Goal: Book appointment/travel/reservation

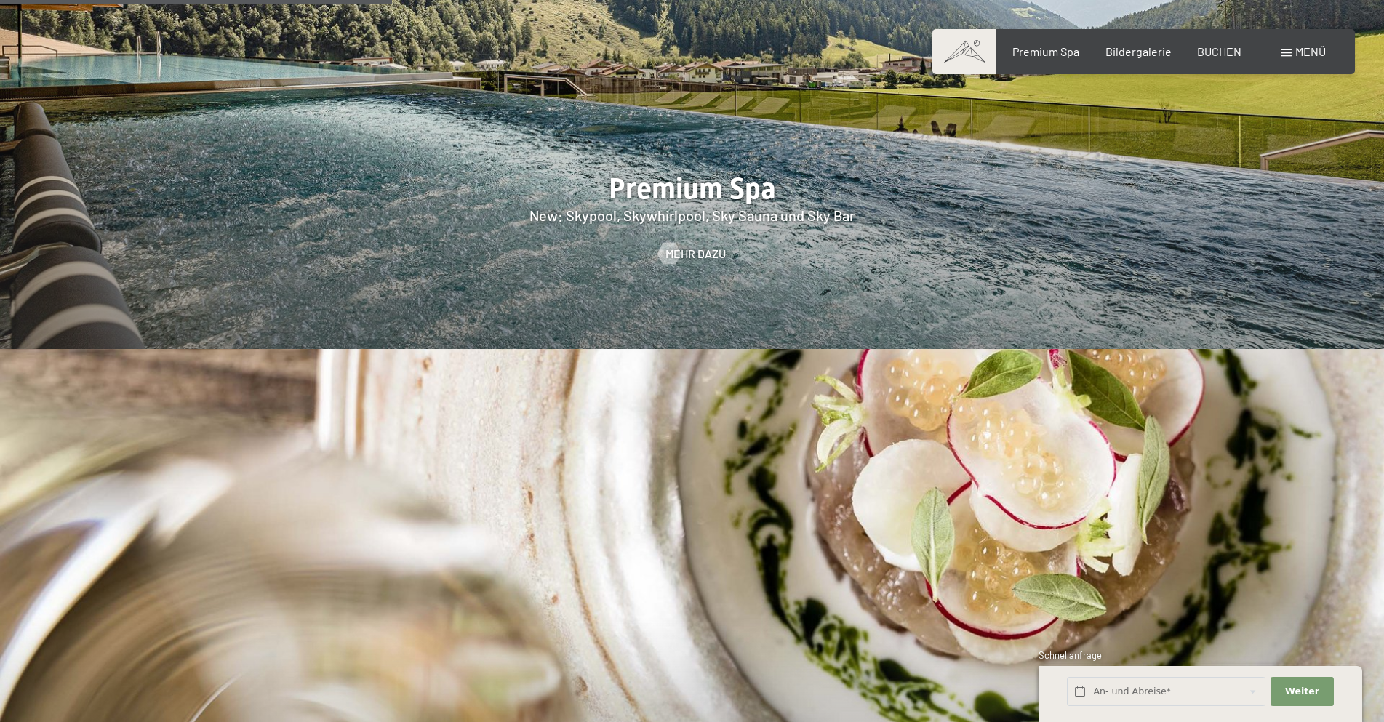
scroll to position [2670, 0]
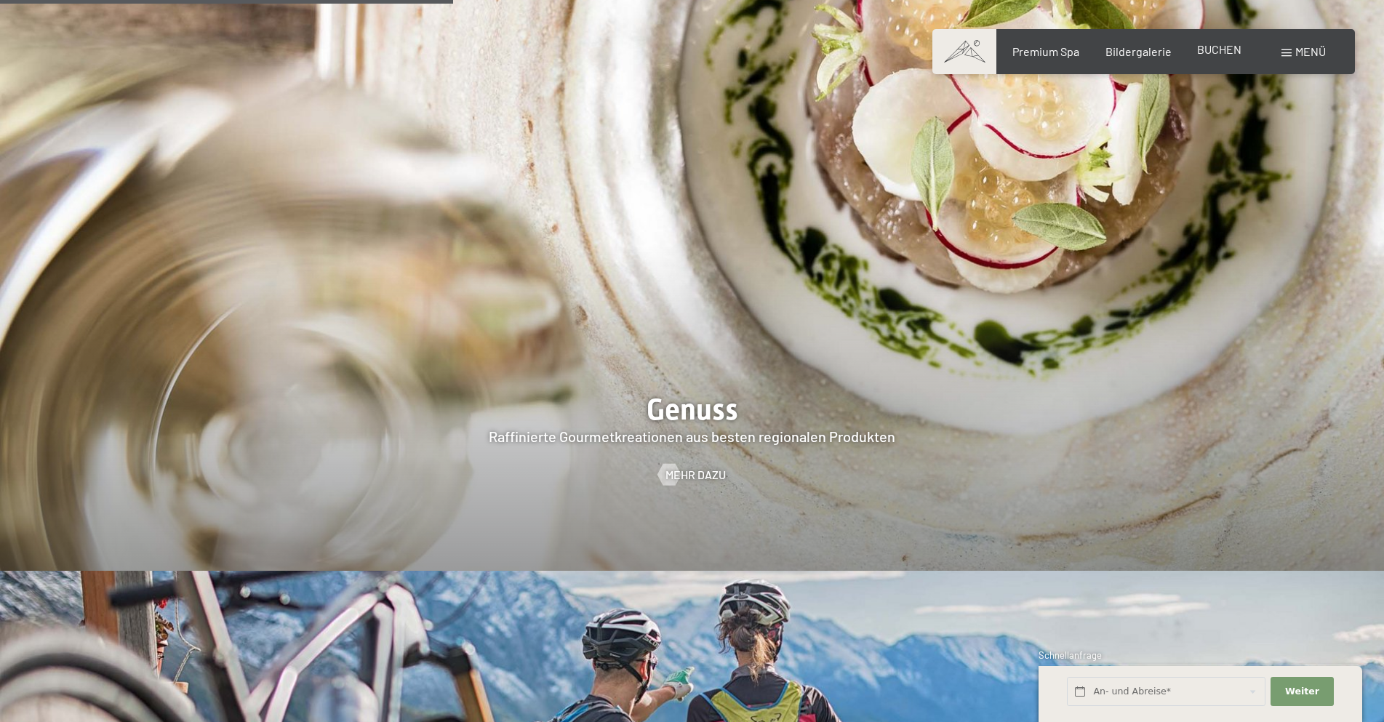
click at [1235, 51] on span "BUCHEN" at bounding box center [1219, 49] width 44 height 14
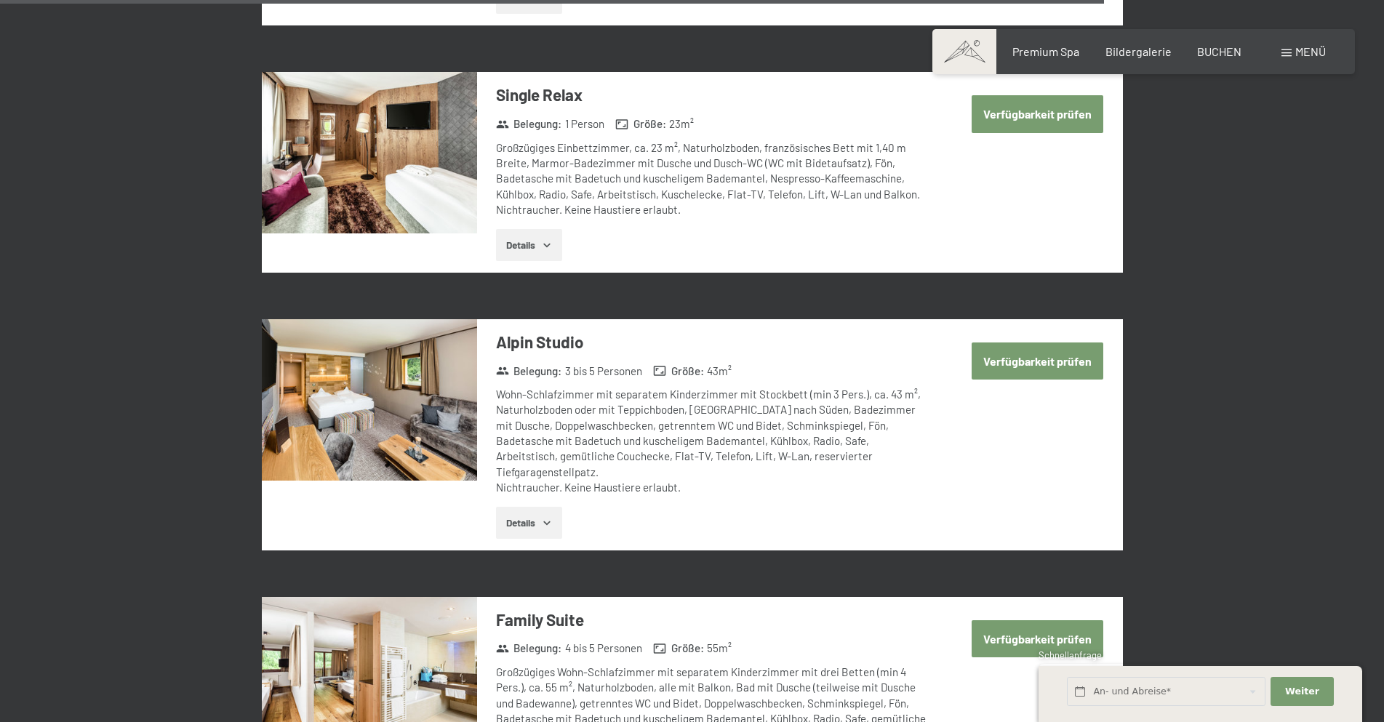
scroll to position [2868, 0]
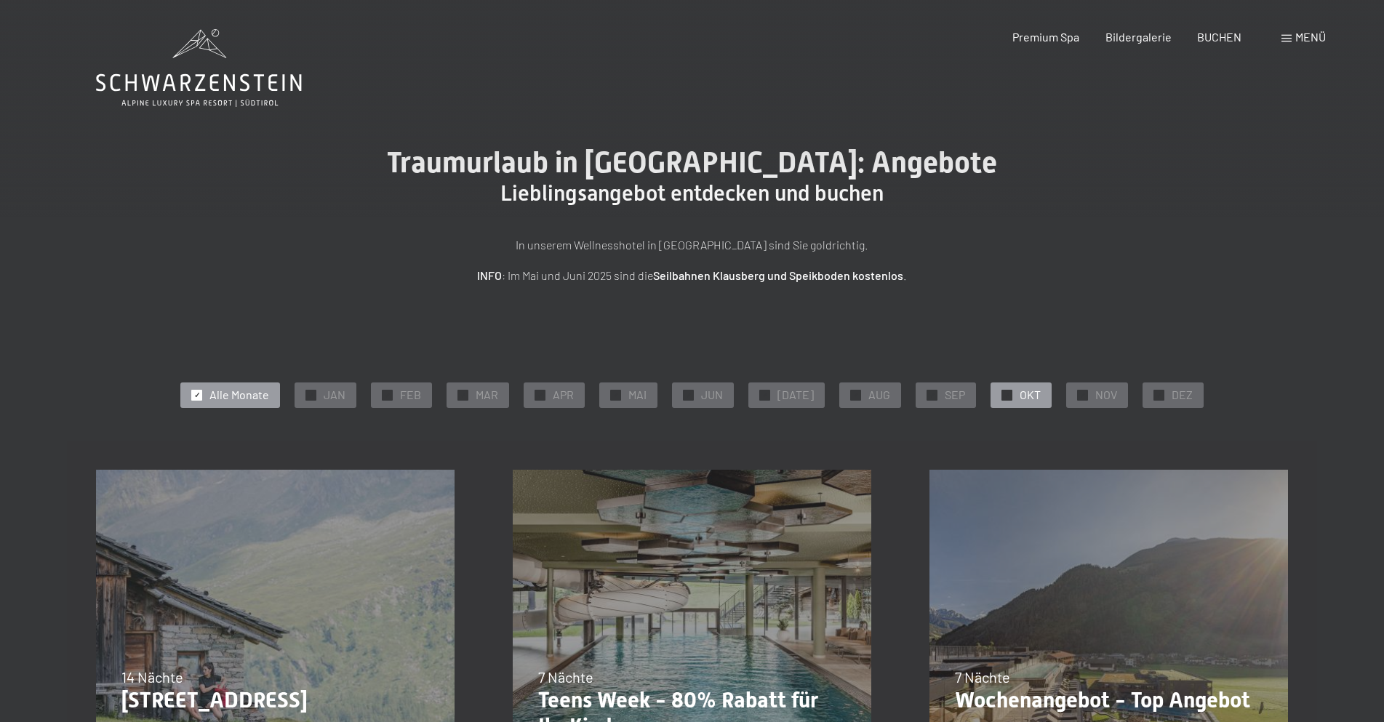
click at [990, 393] on div "✓ OKT" at bounding box center [1020, 394] width 61 height 25
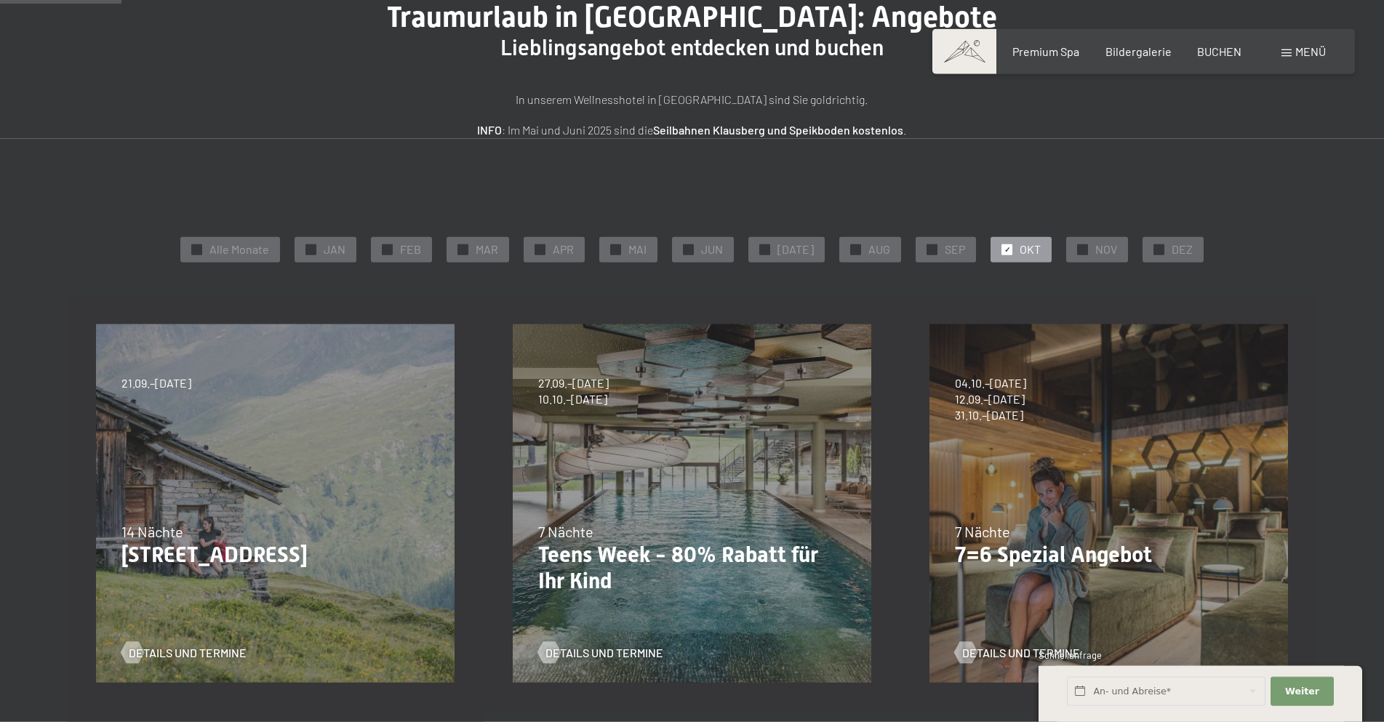
scroll to position [148, 0]
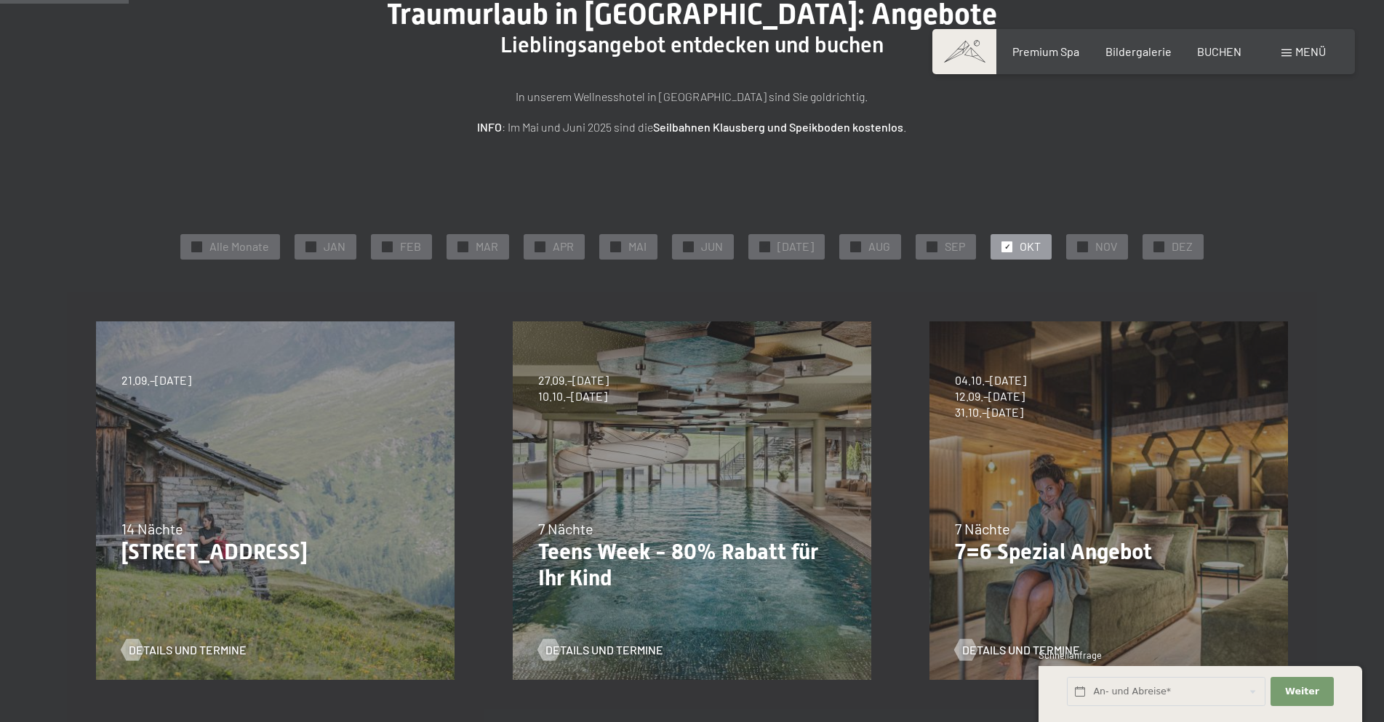
click at [670, 546] on p "Teens Week - 80% Rabatt für Ihr Kind" at bounding box center [692, 565] width 308 height 52
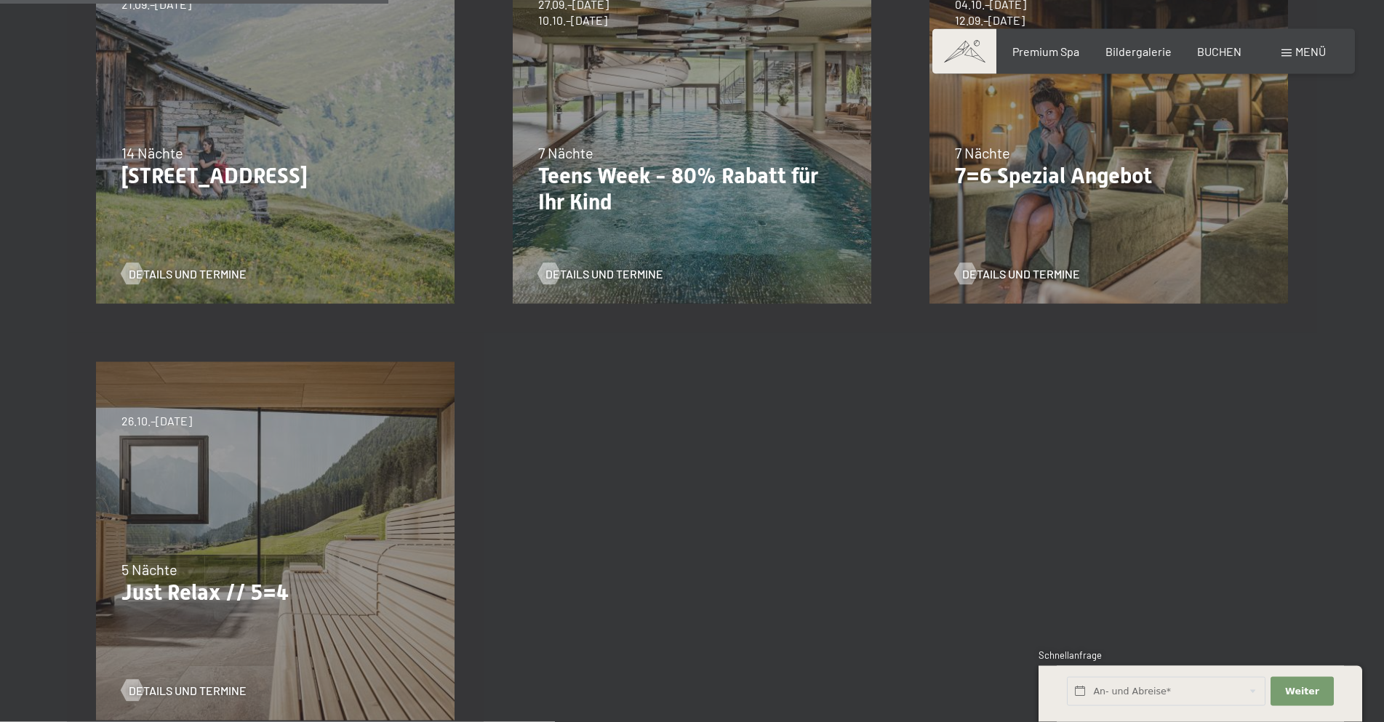
scroll to position [742, 0]
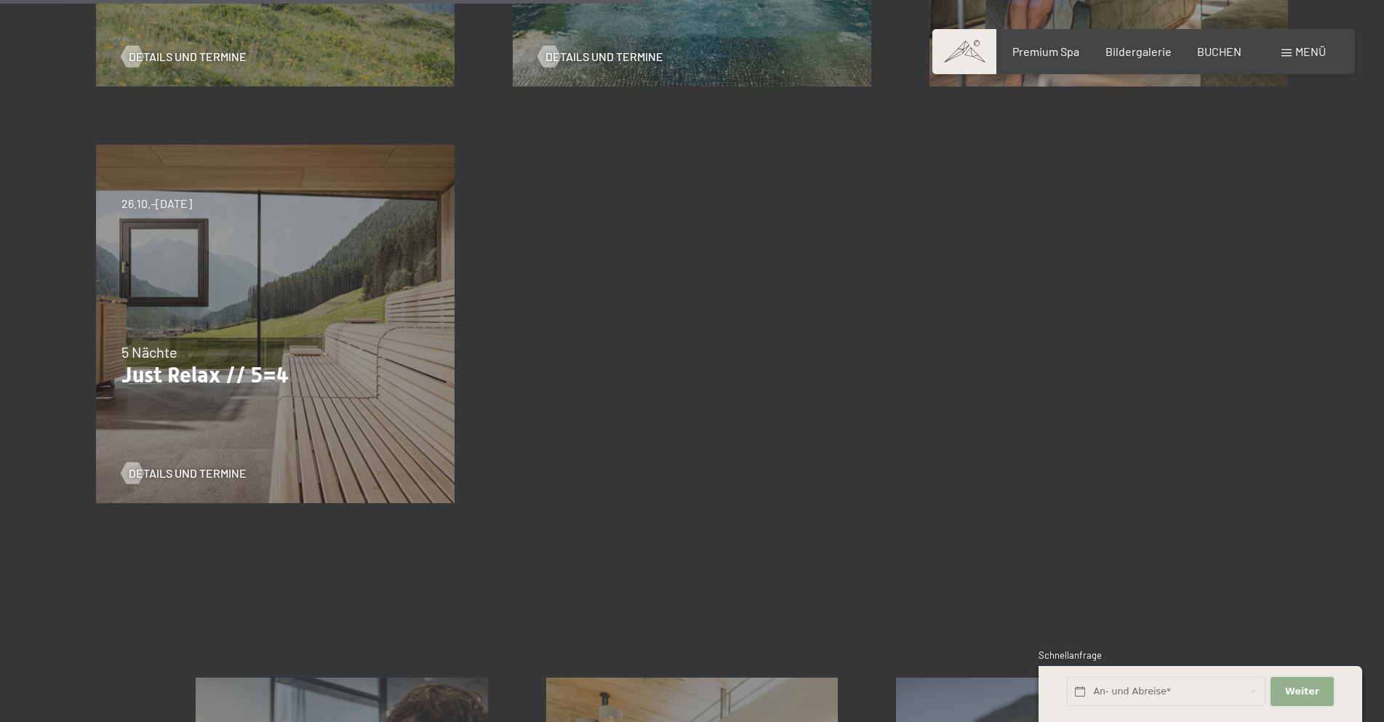
click at [1273, 690] on button "Weiter Adressfelder ausblenden" at bounding box center [1301, 692] width 63 height 30
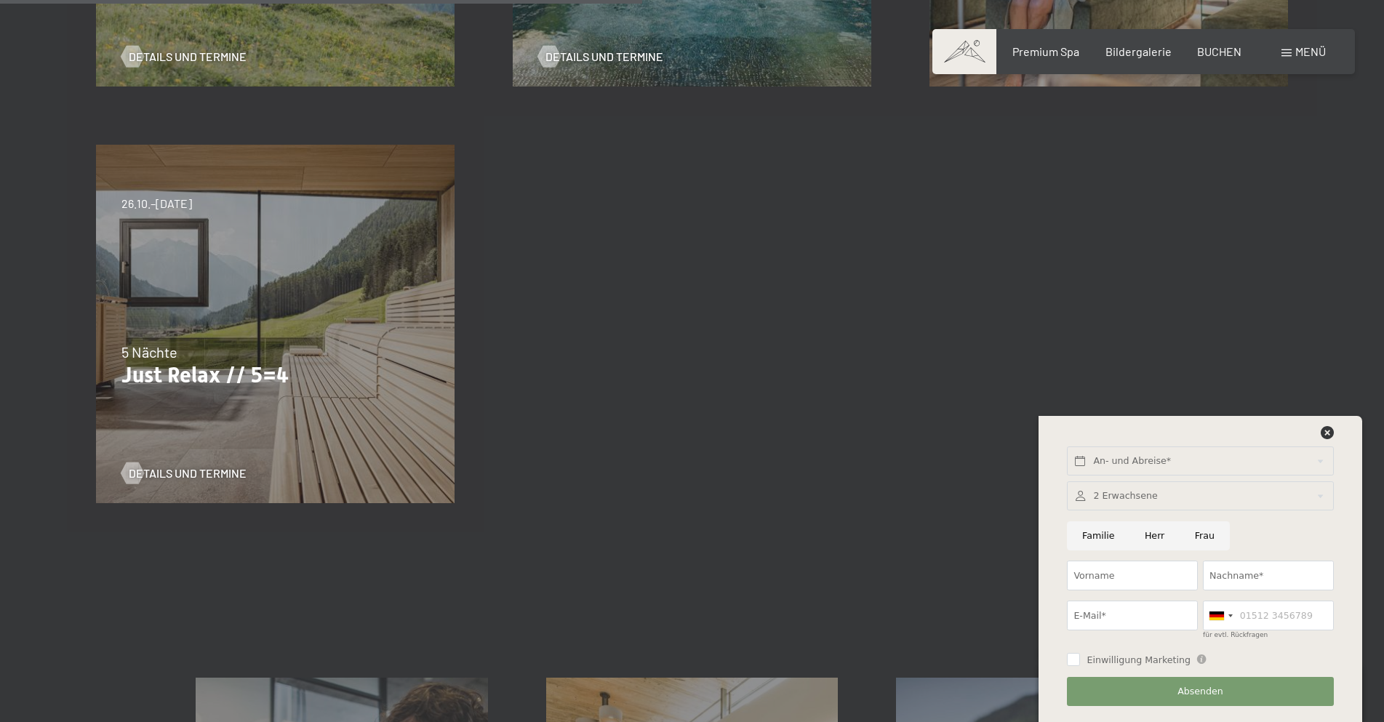
click at [1144, 537] on input "Herr" at bounding box center [1154, 536] width 50 height 30
radio input "true"
click at [1132, 568] on input "Vorname" at bounding box center [1132, 576] width 131 height 30
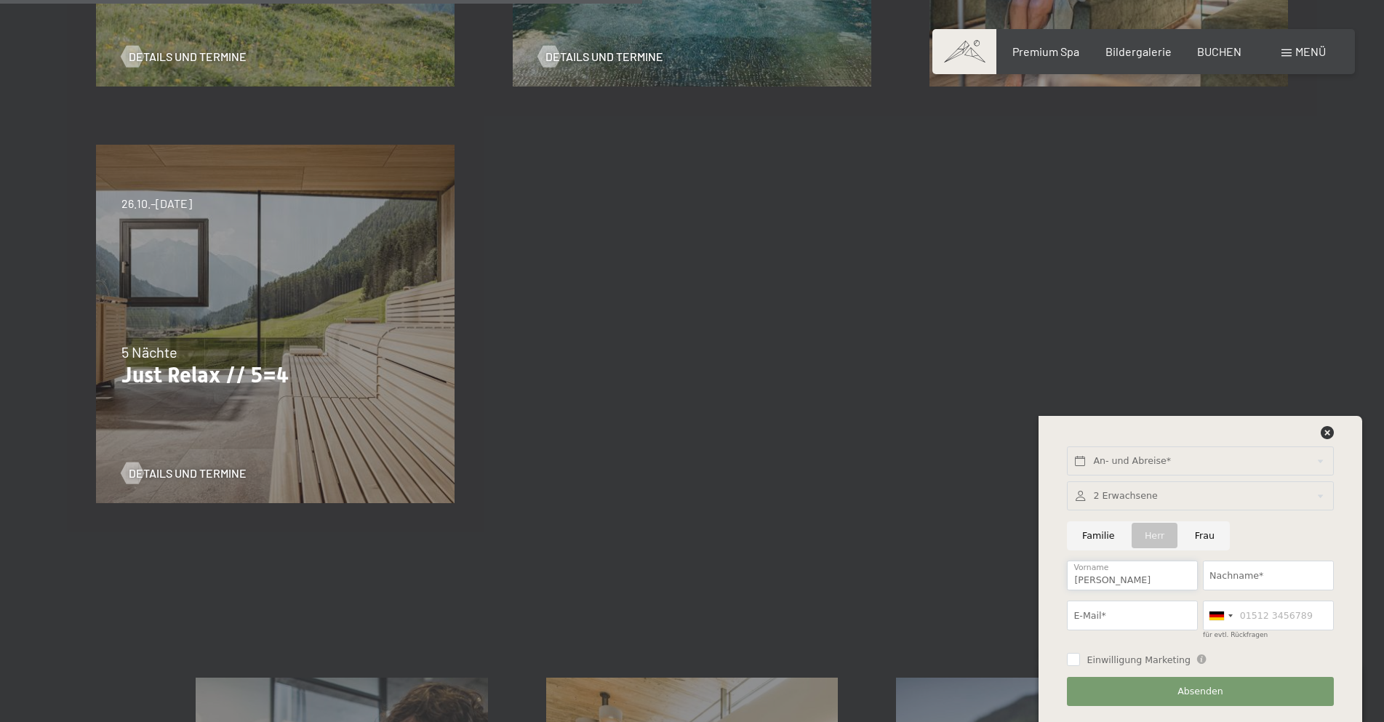
type input "Donato"
type input "Cannizzo"
type input "cannizzo@sv-cannizzo.de"
click at [1247, 619] on input "für evtl. Rückfragen" at bounding box center [1268, 616] width 131 height 30
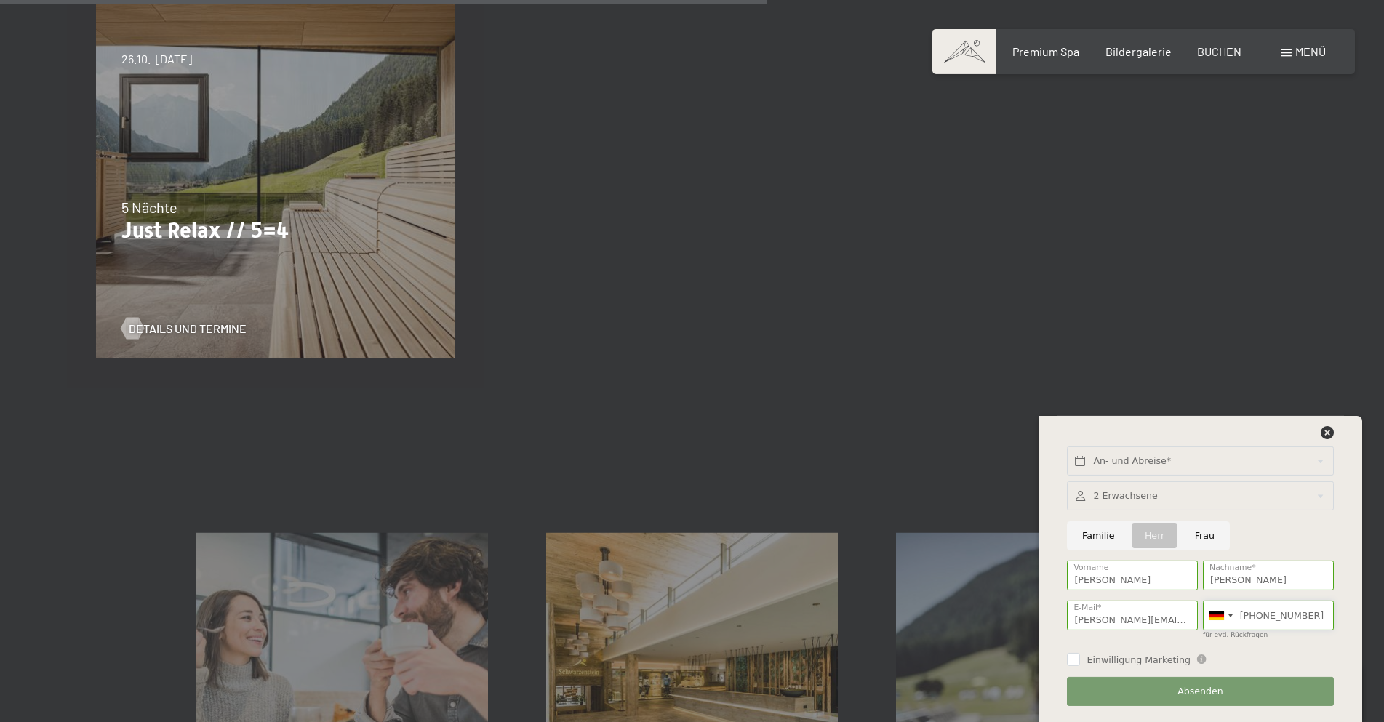
scroll to position [890, 0]
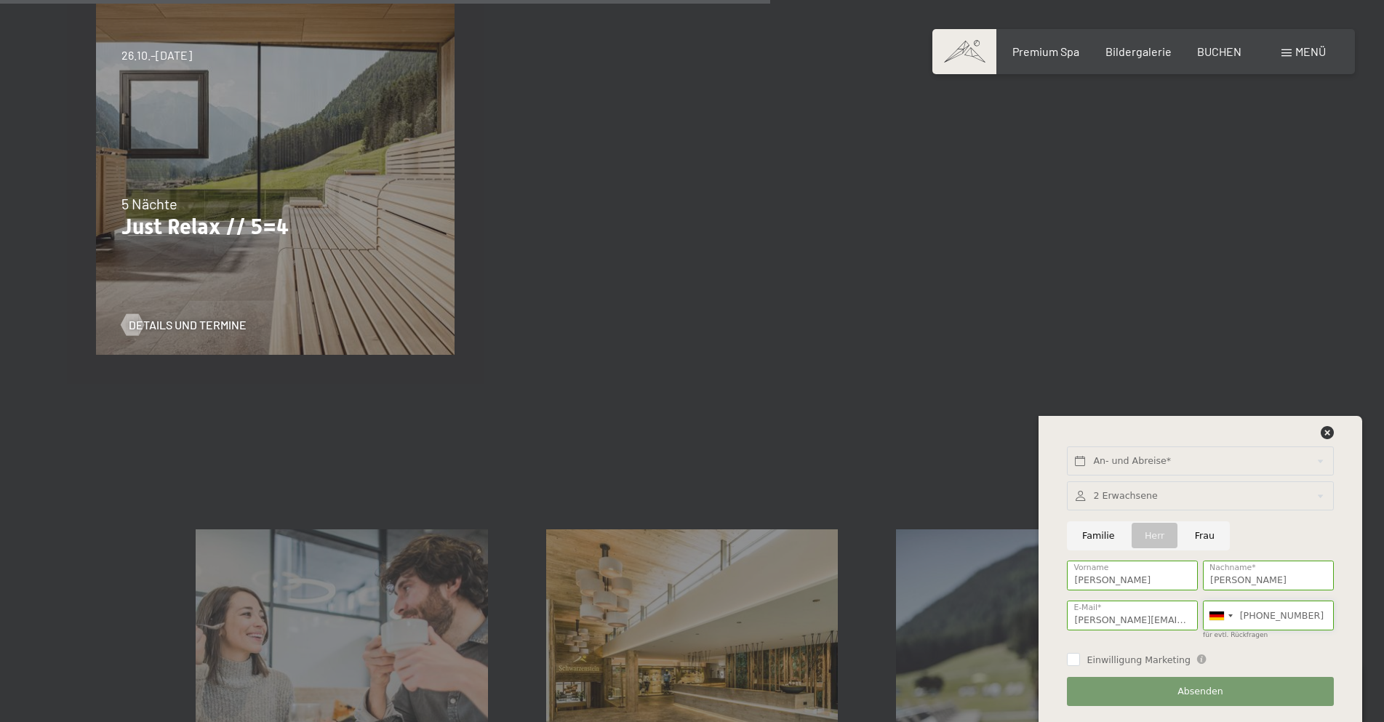
type input "+491711550095"
click at [1188, 461] on input "text" at bounding box center [1200, 461] width 266 height 30
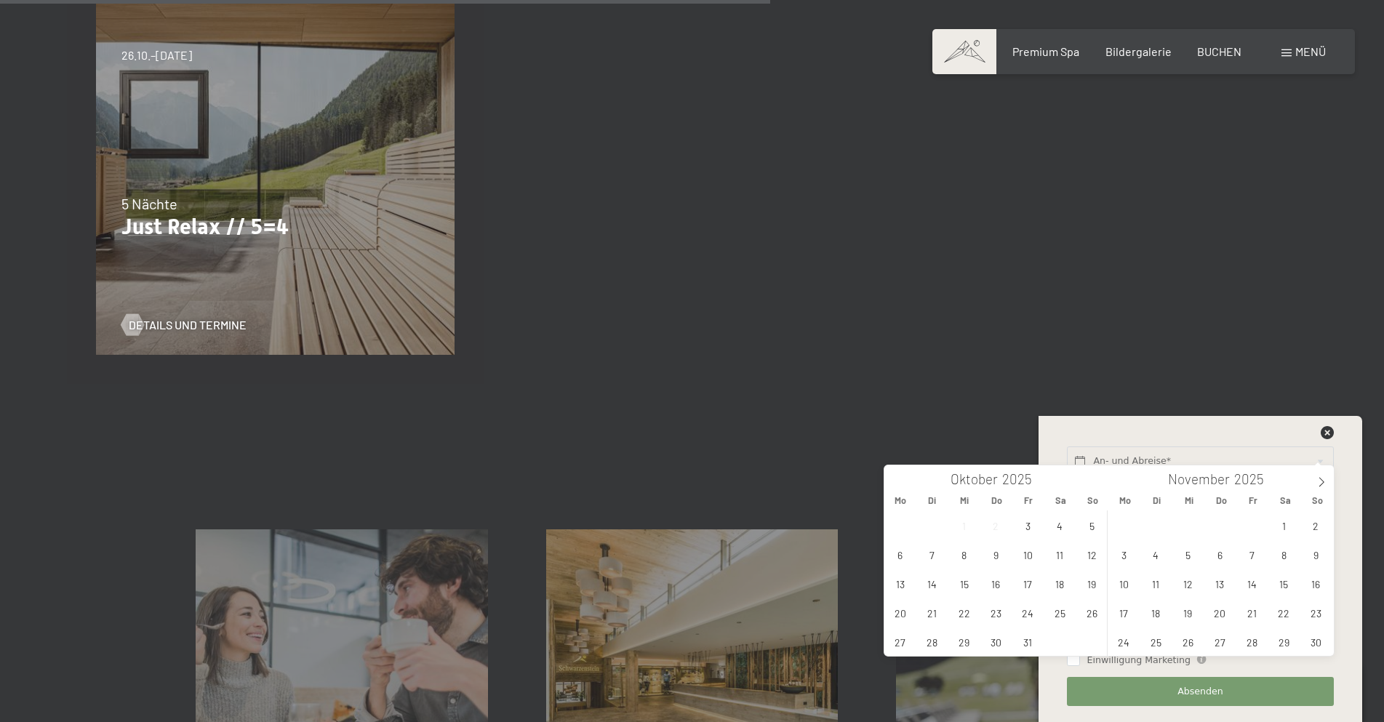
click at [999, 532] on span "2" at bounding box center [996, 525] width 28 height 28
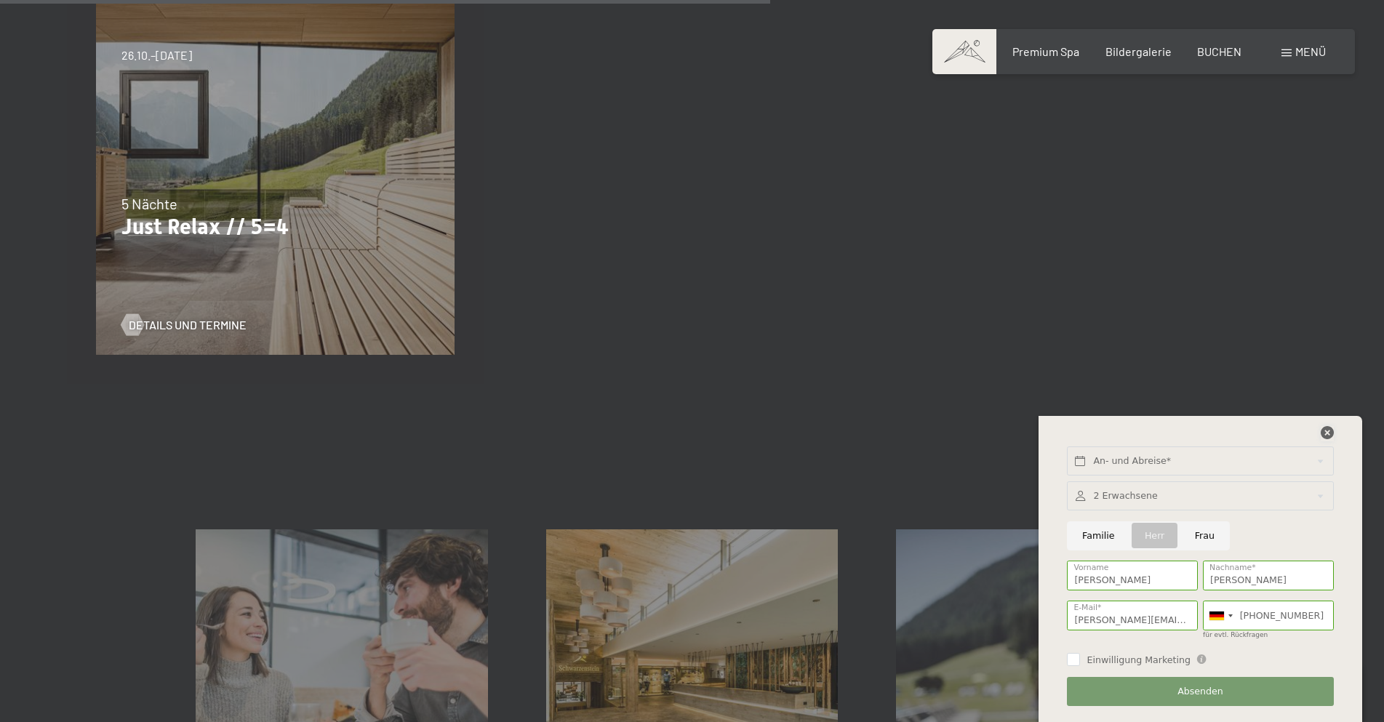
click at [1329, 433] on icon at bounding box center [1326, 432] width 13 height 13
